Goal: Task Accomplishment & Management: Use online tool/utility

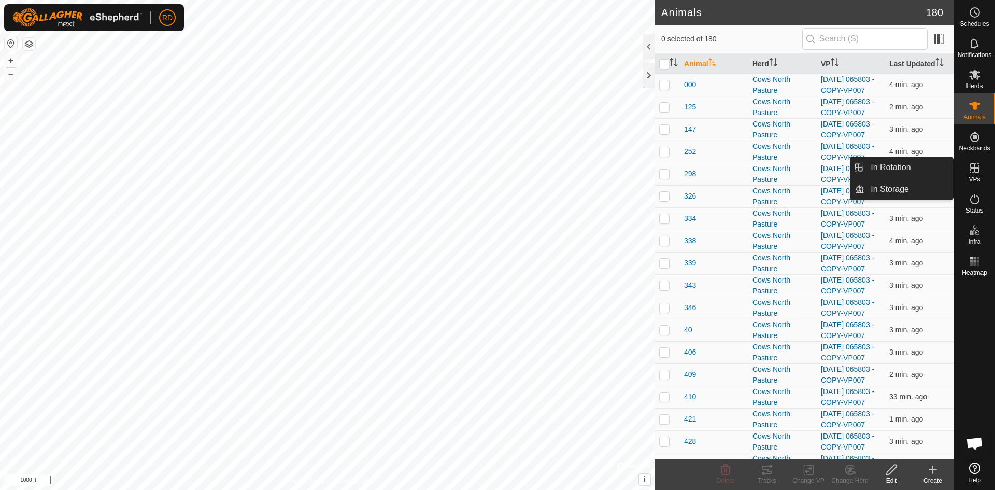
click at [978, 173] on icon at bounding box center [974, 167] width 9 height 9
click at [902, 169] on link "In Rotation" at bounding box center [908, 167] width 89 height 21
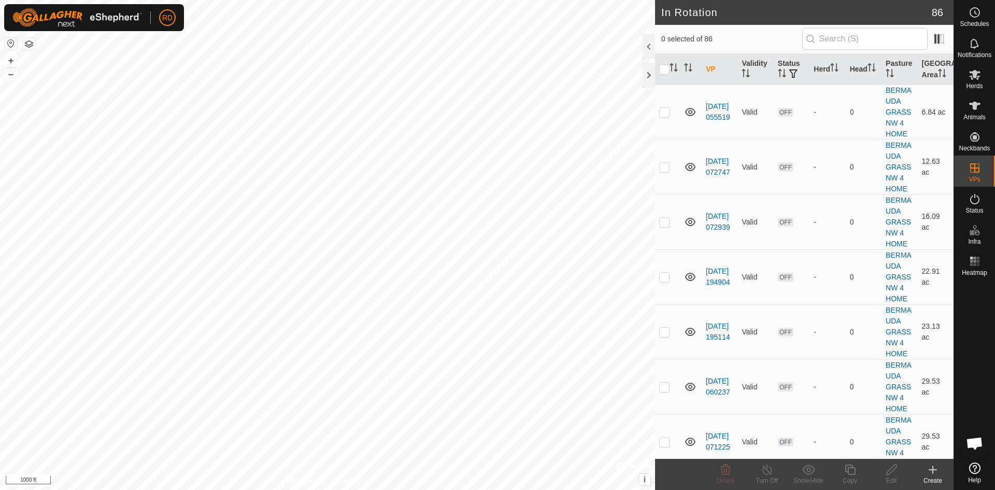
scroll to position [2280, 0]
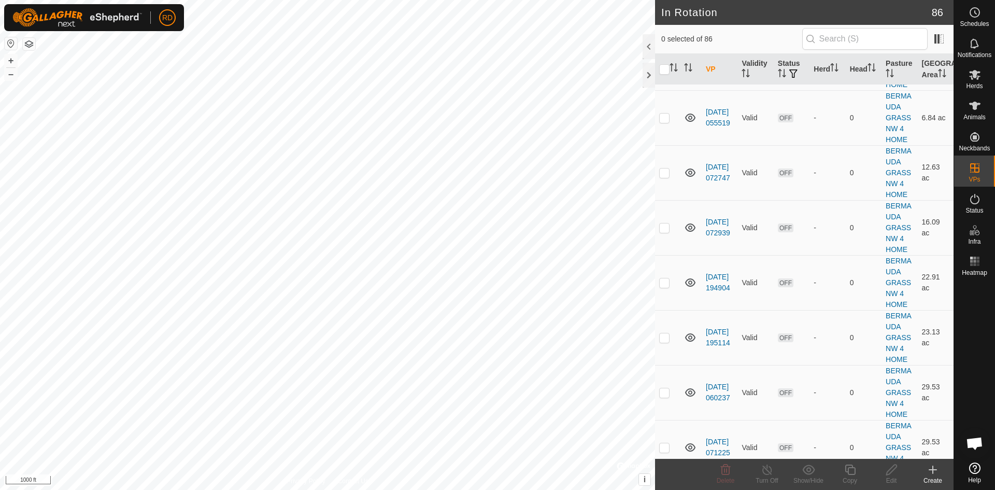
checkbox input "true"
click at [849, 473] on icon at bounding box center [849, 469] width 13 height 12
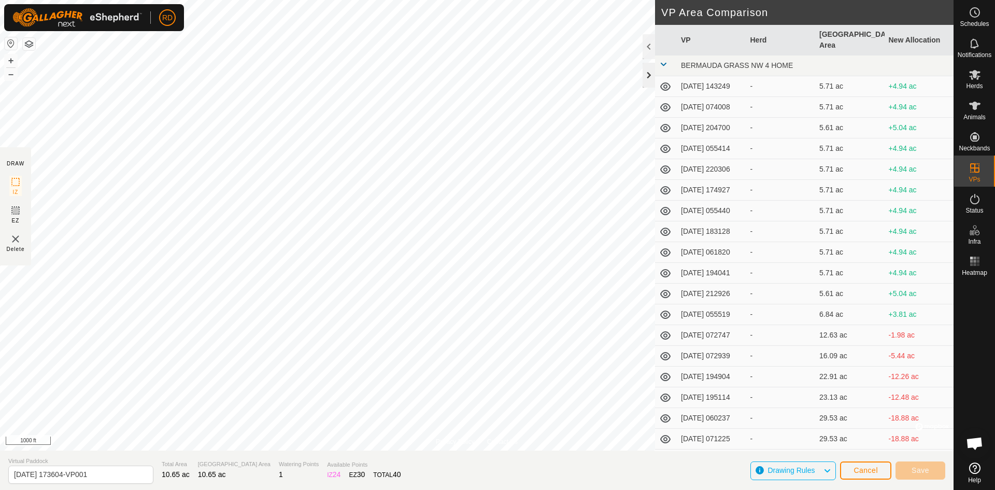
click at [644, 73] on div at bounding box center [648, 75] width 12 height 25
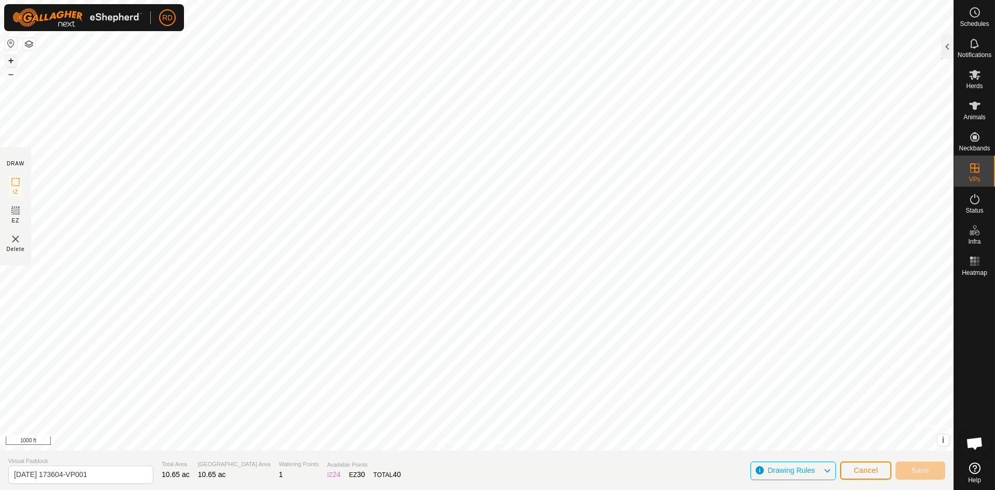
click at [12, 59] on button "+" at bounding box center [11, 60] width 12 height 12
click at [10, 56] on button "+" at bounding box center [11, 60] width 12 height 12
click at [10, 62] on button "+" at bounding box center [11, 60] width 12 height 12
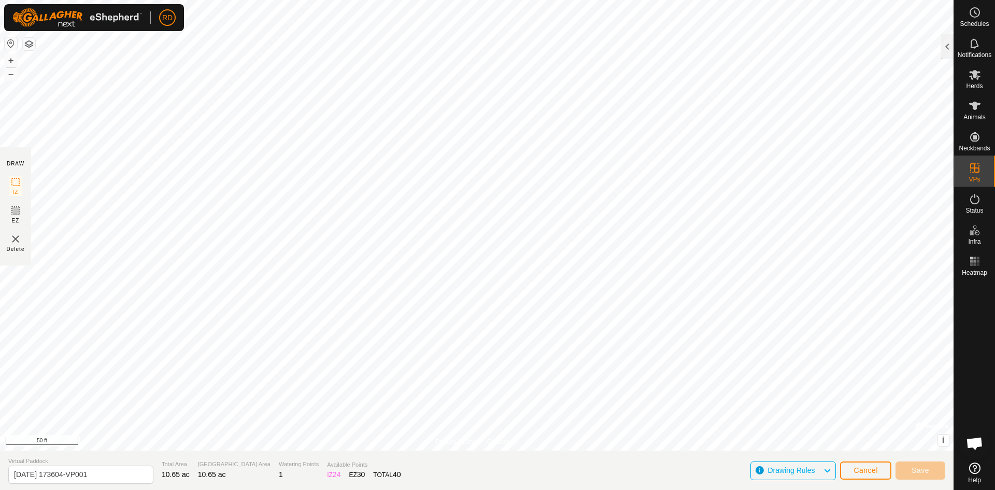
click at [328, 489] on html "RD Schedules Notifications Herds Animals Neckbands VPs Status Infra Heatmap Hel…" at bounding box center [497, 245] width 995 height 490
click at [921, 470] on span "Save" at bounding box center [920, 470] width 18 height 8
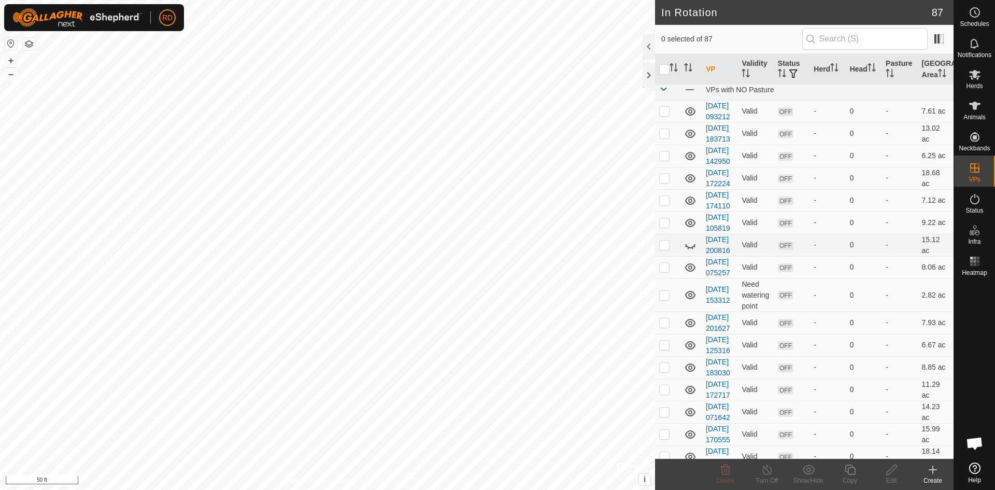
scroll to position [0, 0]
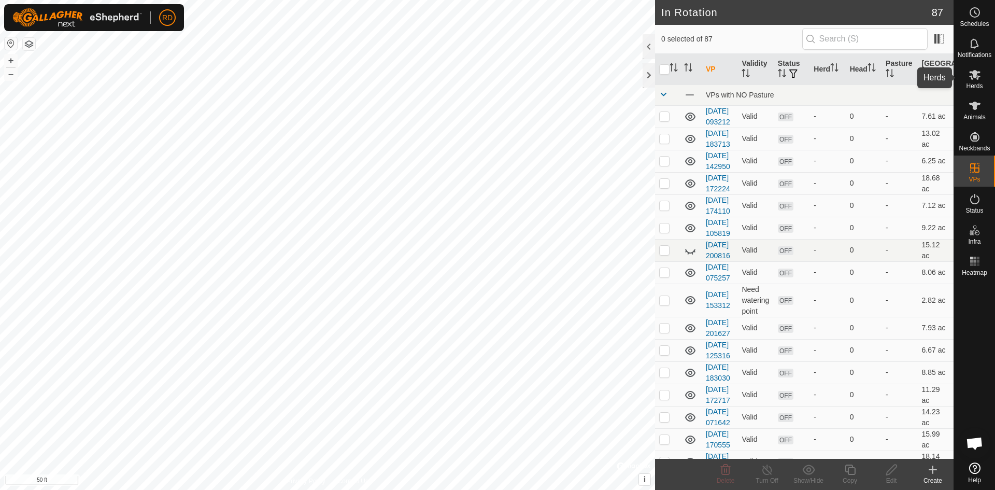
click at [971, 76] on icon at bounding box center [974, 75] width 11 height 10
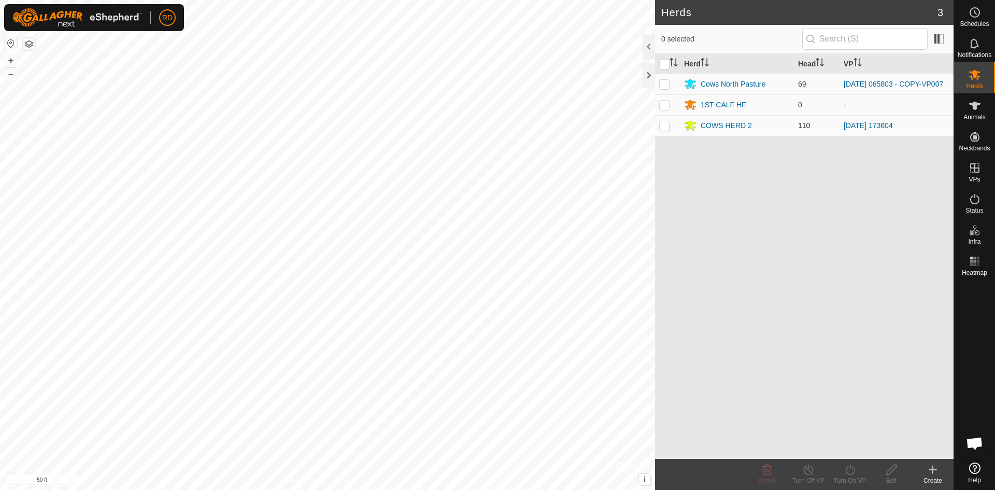
click at [669, 126] on p-checkbox at bounding box center [664, 125] width 10 height 8
checkbox input "true"
click at [848, 471] on icon at bounding box center [849, 469] width 13 height 12
click at [847, 450] on link "Now" at bounding box center [881, 446] width 103 height 21
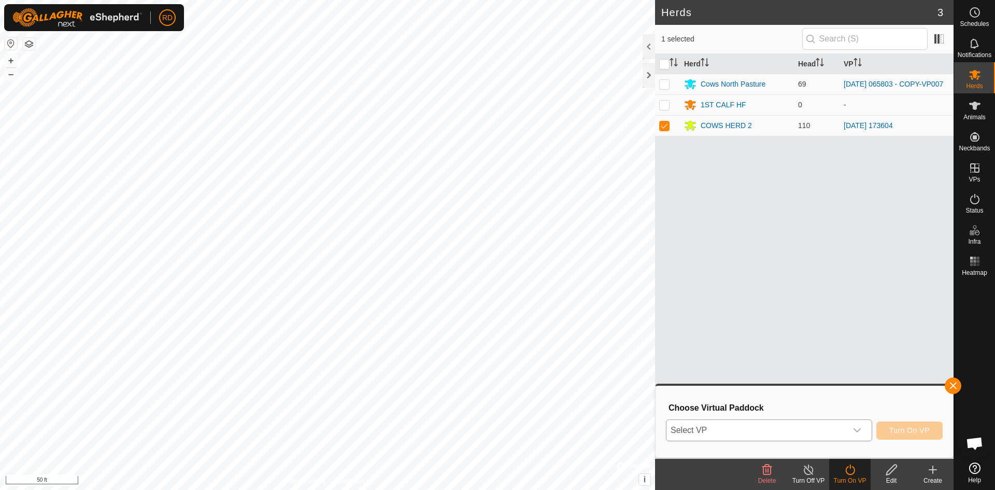
click at [860, 433] on icon "dropdown trigger" at bounding box center [857, 430] width 8 height 8
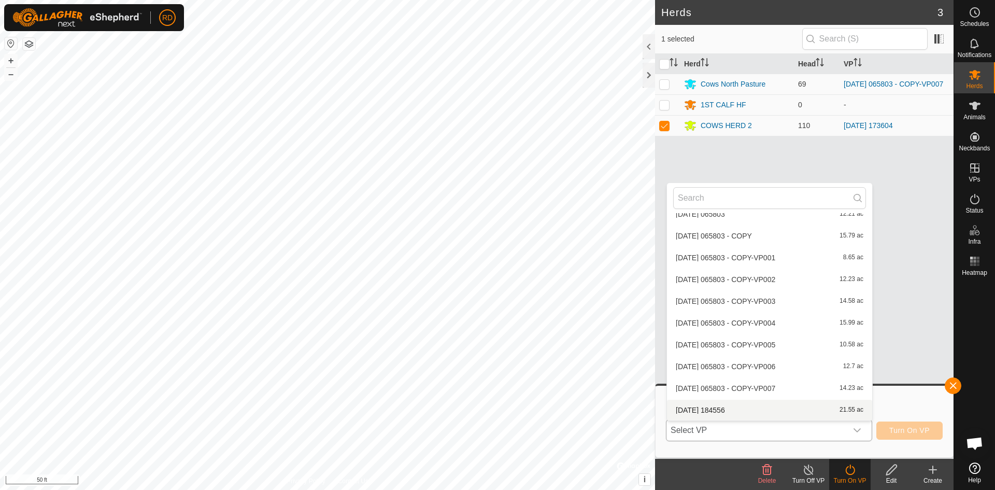
scroll to position [991, 0]
click at [749, 411] on li "[DATE] 184556-VP001 25.48 ac" at bounding box center [769, 409] width 205 height 21
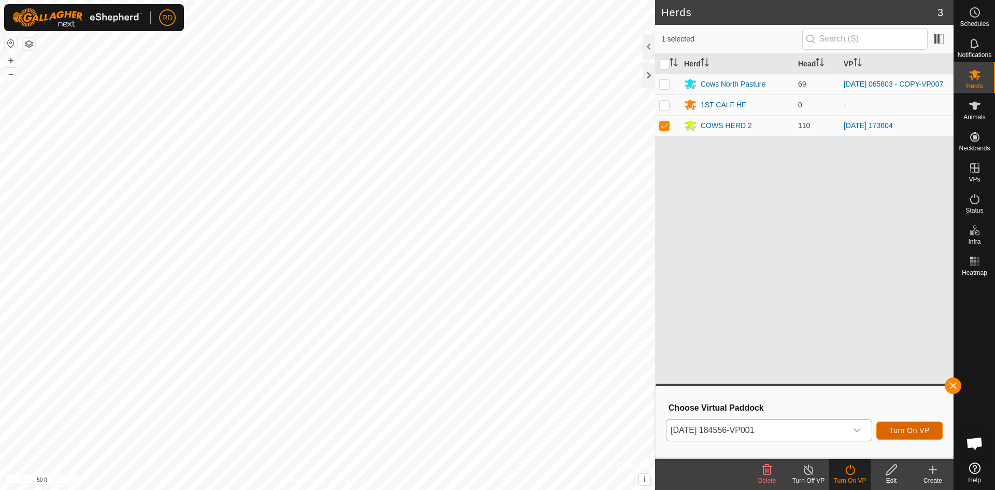
click at [916, 423] on button "Turn On VP" at bounding box center [909, 430] width 66 height 18
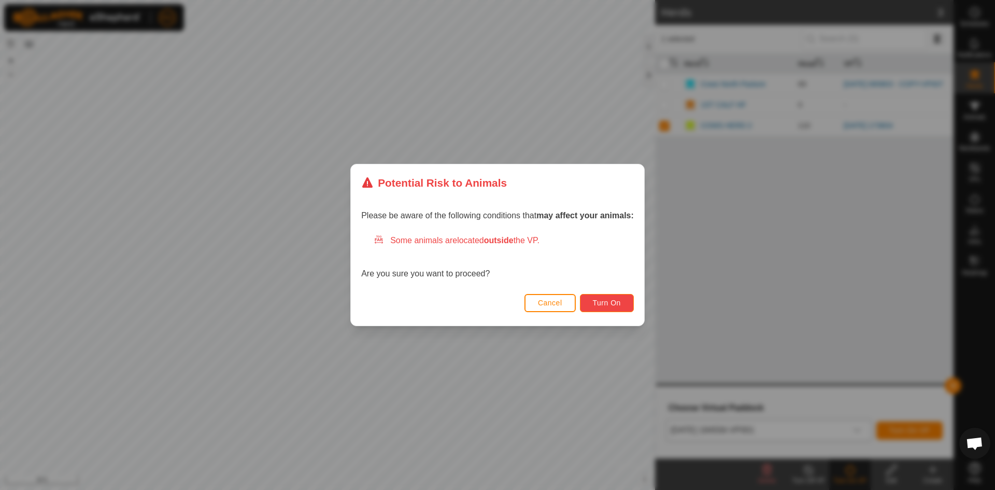
click at [609, 298] on button "Turn On" at bounding box center [607, 303] width 54 height 18
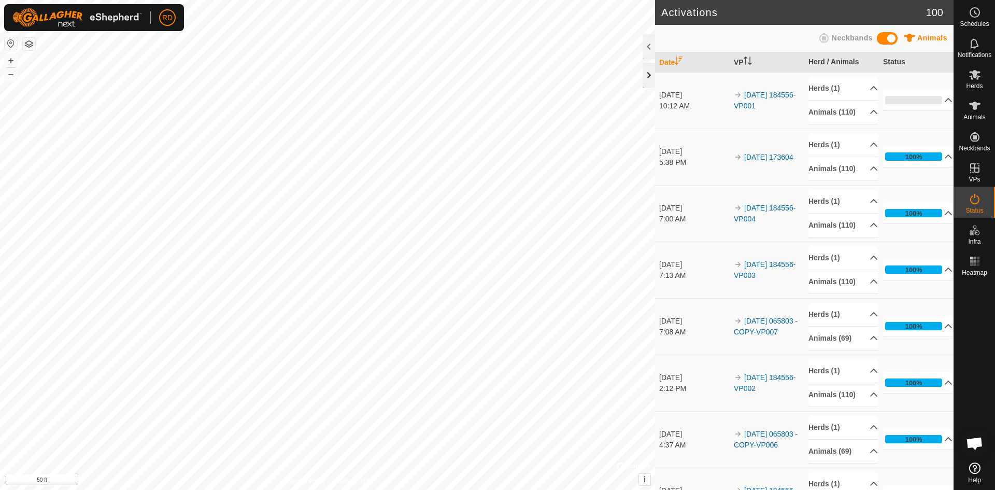
click at [646, 76] on div at bounding box center [648, 75] width 12 height 25
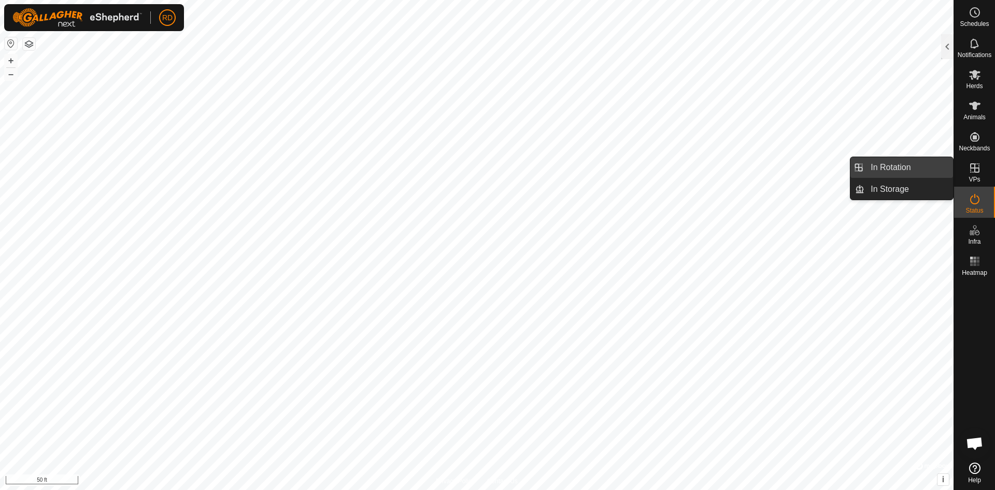
click at [877, 169] on link "In Rotation" at bounding box center [908, 167] width 89 height 21
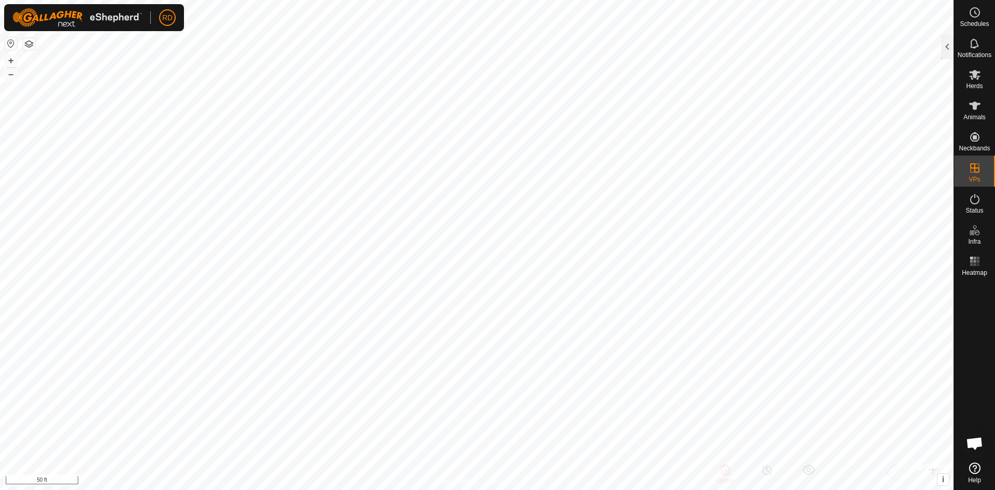
click at [942, 44] on div at bounding box center [947, 46] width 12 height 25
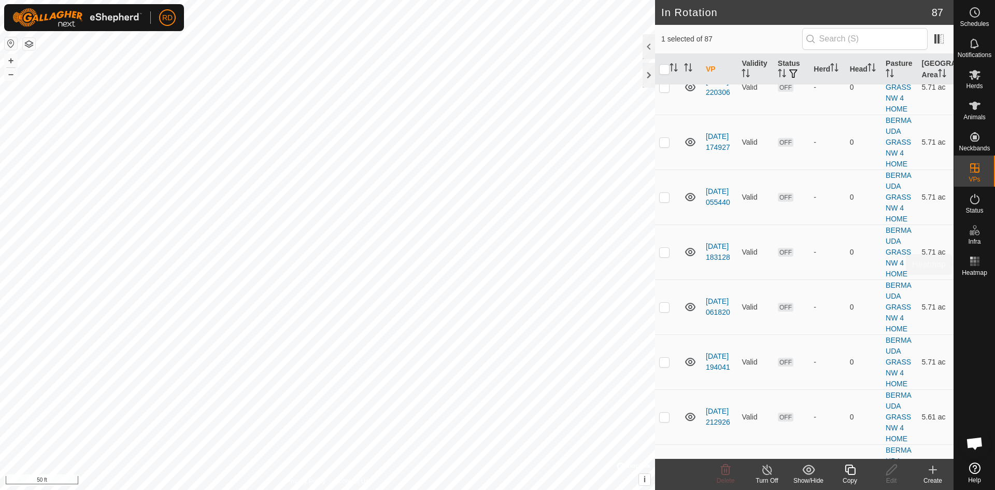
scroll to position [1997, 0]
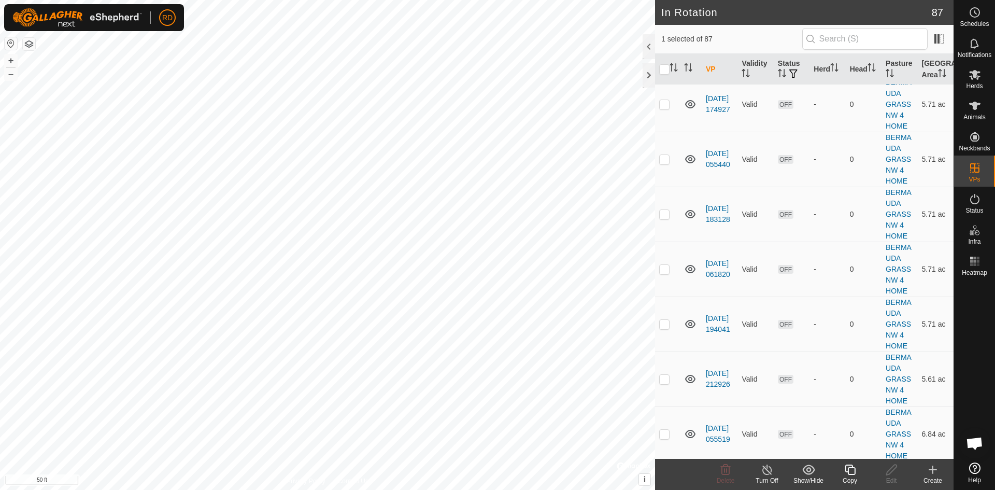
checkbox input "false"
